Goal: Browse casually

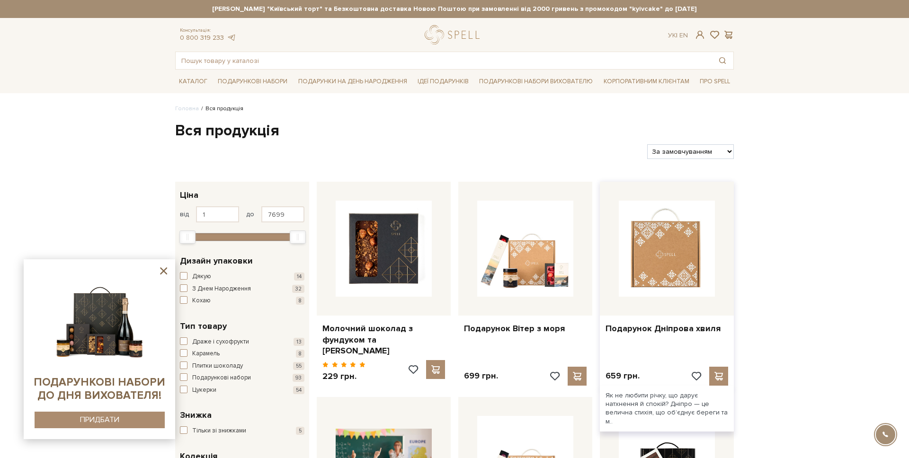
click at [671, 231] on img at bounding box center [667, 249] width 96 height 96
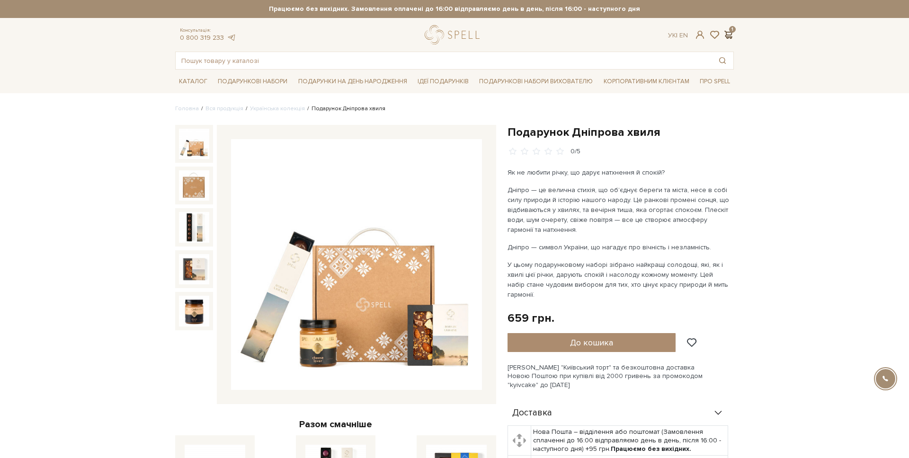
click at [729, 35] on span at bounding box center [727, 35] width 11 height 10
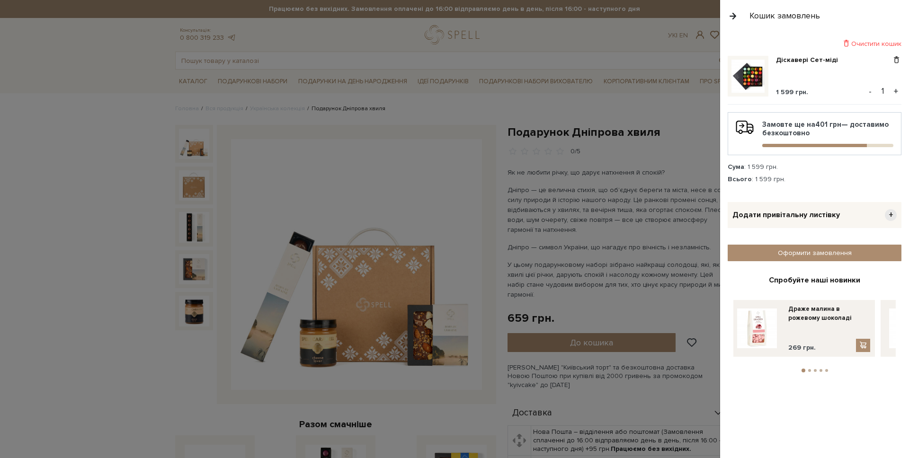
click at [807, 369] on li "2" at bounding box center [809, 370] width 6 height 3
click at [809, 369] on button "2" at bounding box center [809, 371] width 4 height 4
click at [814, 369] on button "3" at bounding box center [814, 370] width 3 height 3
click at [819, 369] on li "4" at bounding box center [821, 370] width 6 height 3
click at [733, 18] on button "button" at bounding box center [732, 16] width 10 height 17
